Goal: Find specific page/section: Find specific page/section

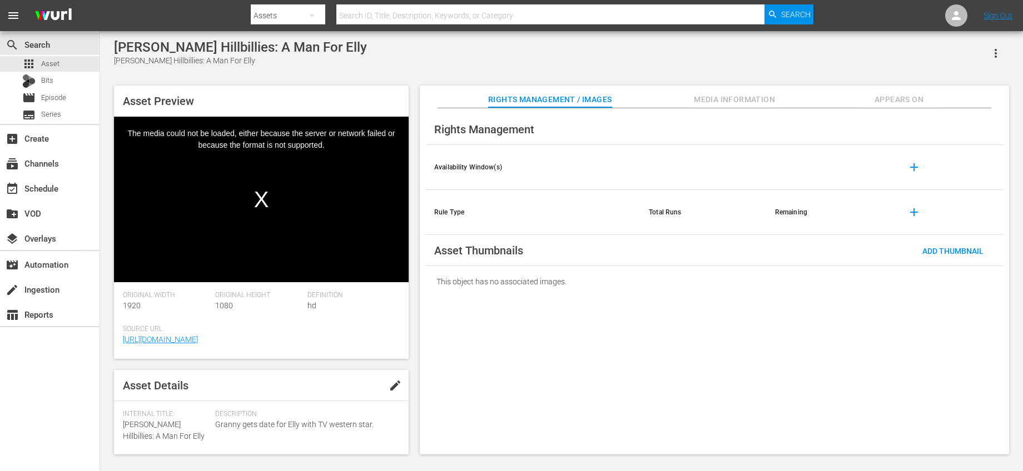
click at [49, 300] on div "create Ingestion" at bounding box center [50, 288] width 100 height 25
click at [51, 293] on div "create Ingestion" at bounding box center [31, 288] width 62 height 10
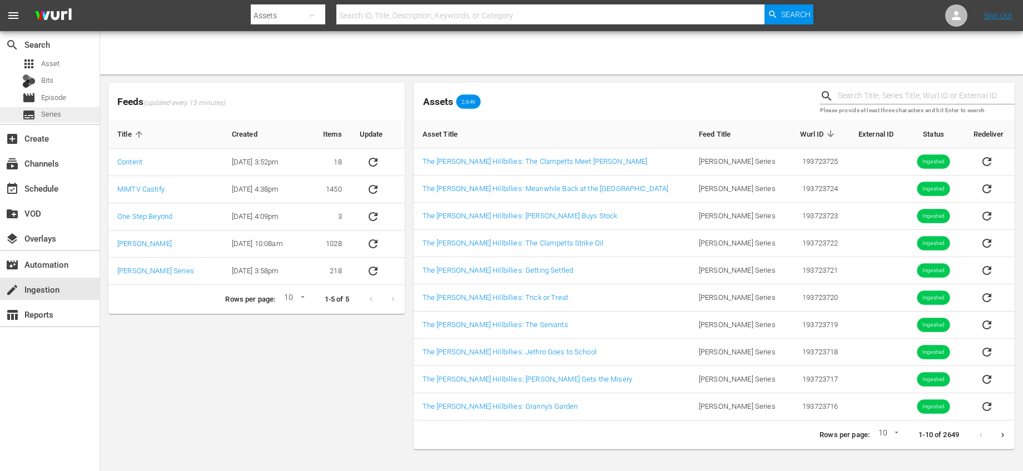
click at [68, 117] on div "subtitles Series" at bounding box center [50, 115] width 100 height 16
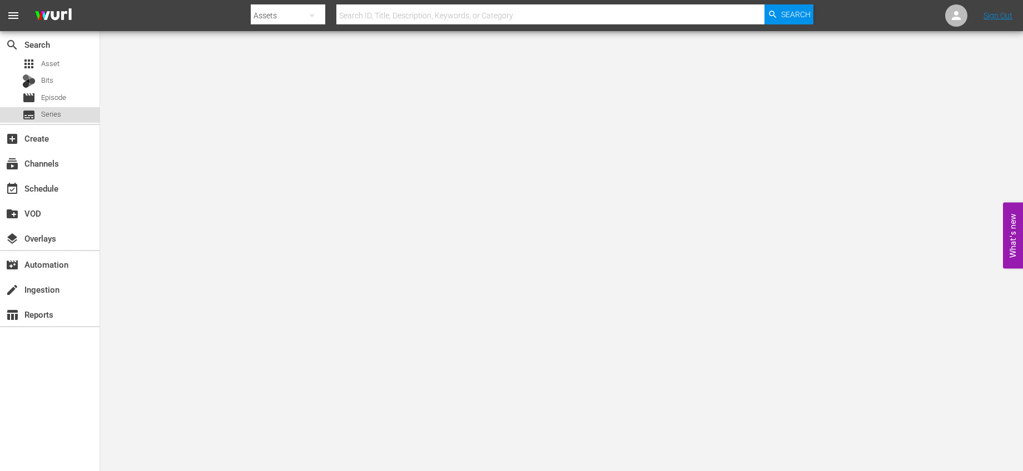
click at [52, 114] on span "Series" at bounding box center [51, 114] width 20 height 11
click at [64, 114] on div "subtitles Series" at bounding box center [50, 115] width 100 height 16
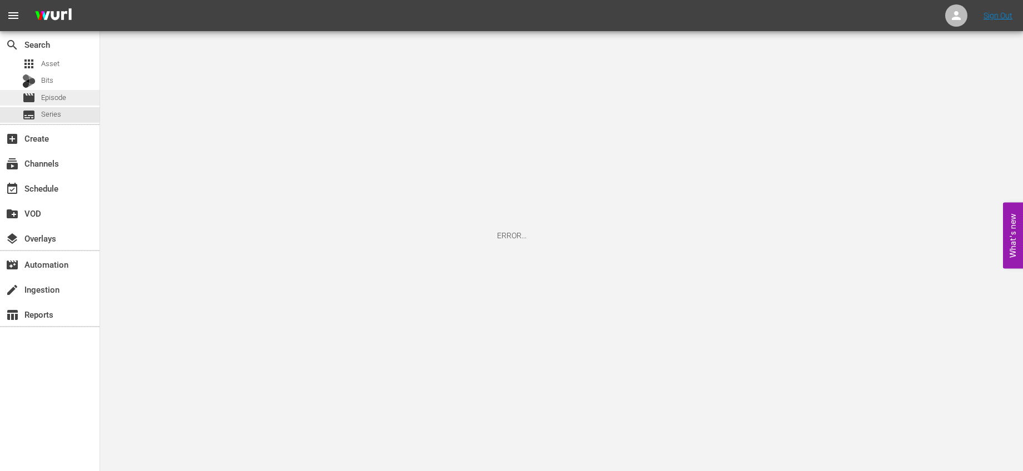
click at [60, 100] on span "Episode" at bounding box center [53, 97] width 25 height 11
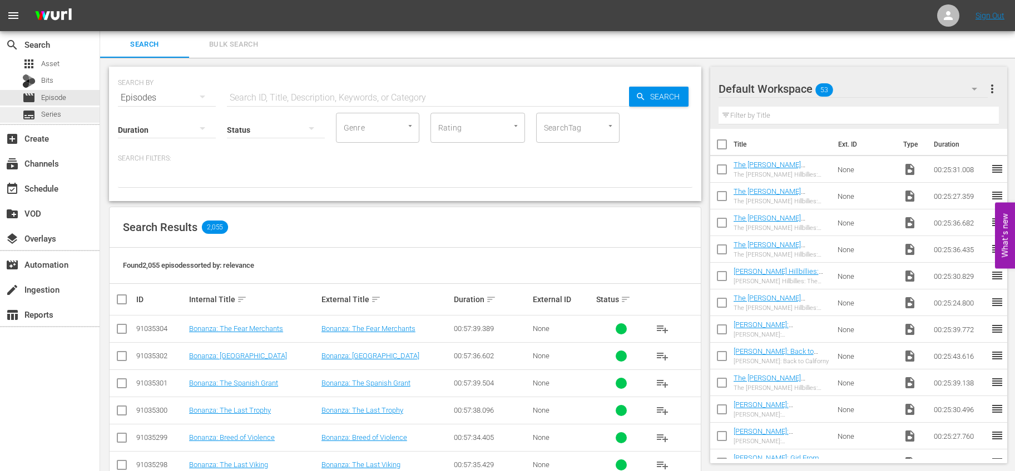
click at [58, 110] on span "Series" at bounding box center [51, 114] width 20 height 11
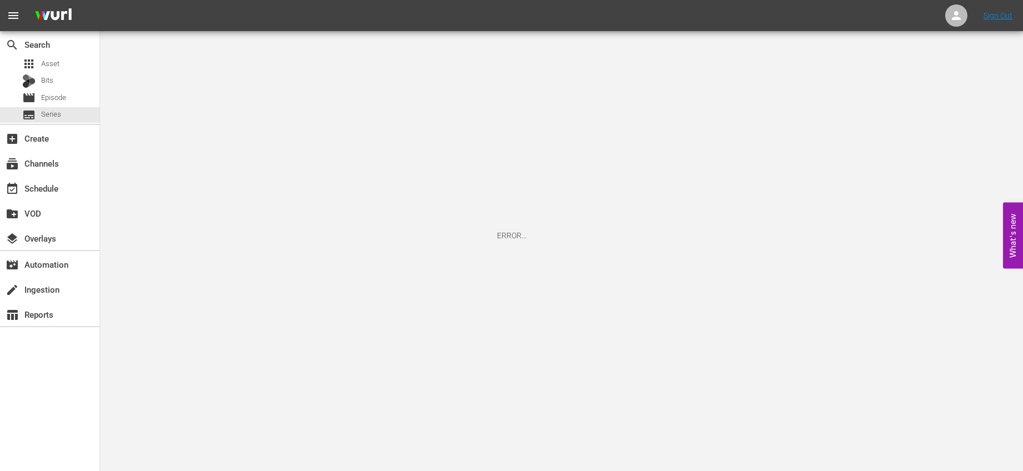
click at [58, 110] on span "Series" at bounding box center [51, 114] width 20 height 11
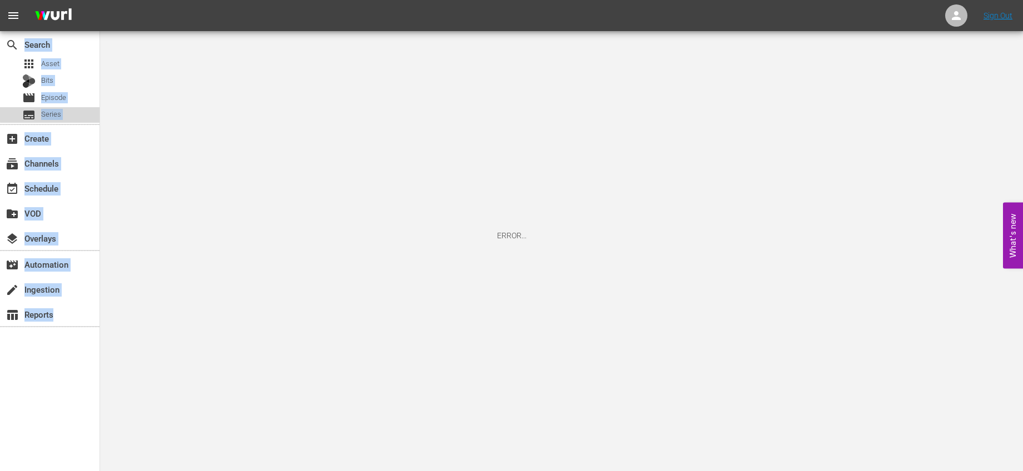
click at [58, 110] on span "Series" at bounding box center [51, 114] width 20 height 11
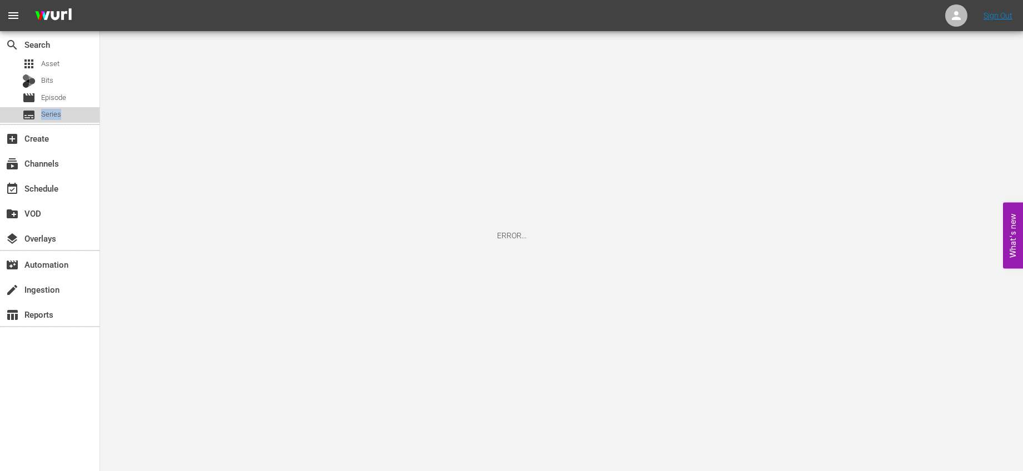
click at [58, 110] on span "Series" at bounding box center [51, 114] width 20 height 11
click at [59, 110] on span "Series" at bounding box center [51, 114] width 20 height 11
